Goal: Task Accomplishment & Management: Manage account settings

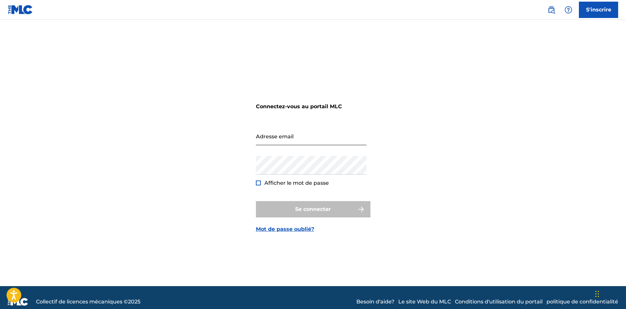
click at [263, 136] on input "Adresse email" at bounding box center [311, 136] width 111 height 19
type input "[EMAIL_ADDRESS][DOMAIN_NAME]"
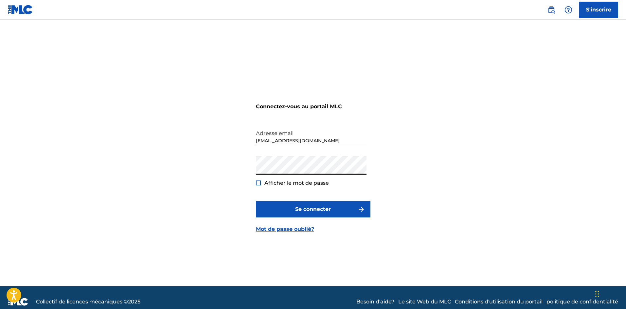
click at [259, 184] on div at bounding box center [258, 183] width 5 height 5
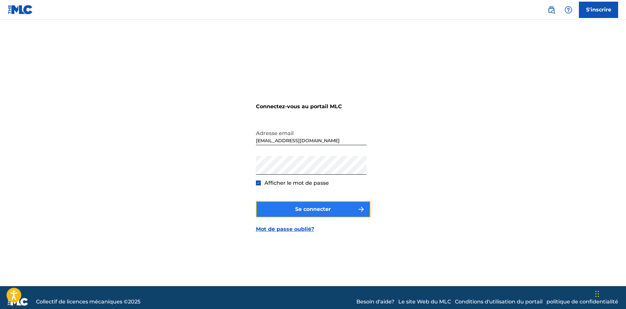
click at [325, 208] on font "Se connecter" at bounding box center [313, 209] width 36 height 6
click at [312, 205] on button "Se connecter" at bounding box center [313, 209] width 114 height 16
click at [318, 208] on font "Se connecter" at bounding box center [313, 209] width 36 height 6
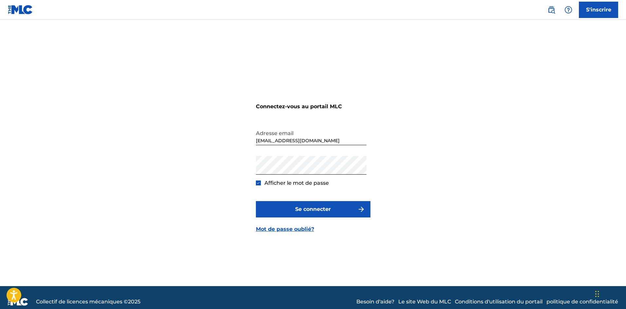
click at [403, 169] on div "Connectez-vous au portail MLC Adresse email [EMAIL_ADDRESS][DOMAIN_NAME] Mot de…" at bounding box center [313, 161] width 458 height 250
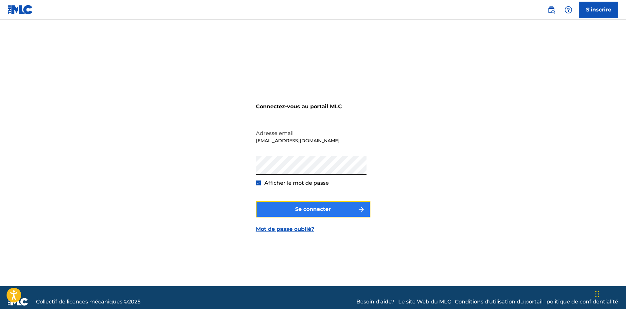
click at [317, 210] on font "Se connecter" at bounding box center [313, 209] width 36 height 6
click at [328, 210] on font "Se connecter" at bounding box center [313, 209] width 36 height 6
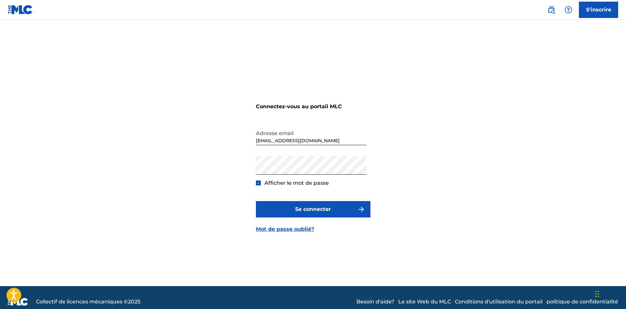
click at [14, 9] on img at bounding box center [20, 9] width 25 height 9
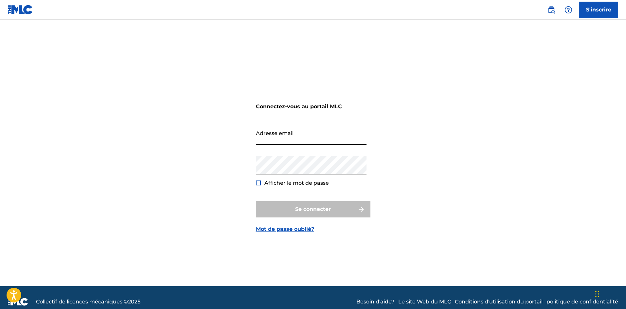
click at [269, 139] on input "Adresse email" at bounding box center [311, 136] width 111 height 19
type input "[EMAIL_ADDRESS][DOMAIN_NAME]"
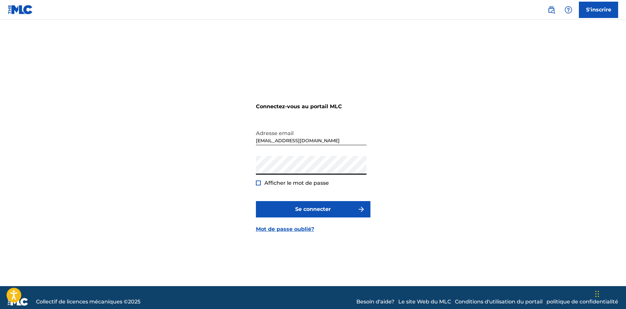
click at [261, 185] on div "Afficher le mot de passe" at bounding box center [292, 183] width 73 height 8
click at [259, 182] on div at bounding box center [258, 183] width 5 height 5
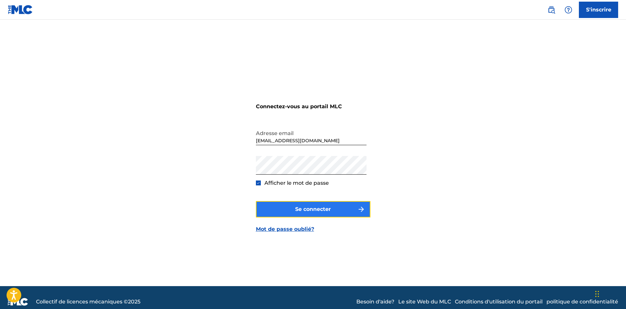
click at [307, 205] on font "Se connecter" at bounding box center [313, 209] width 36 height 8
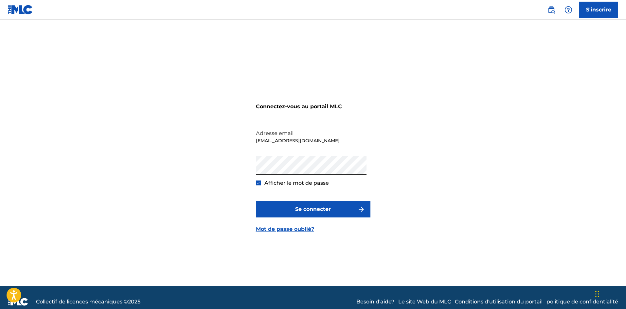
click at [27, 8] on img at bounding box center [20, 9] width 25 height 9
